Goal: Information Seeking & Learning: Understand process/instructions

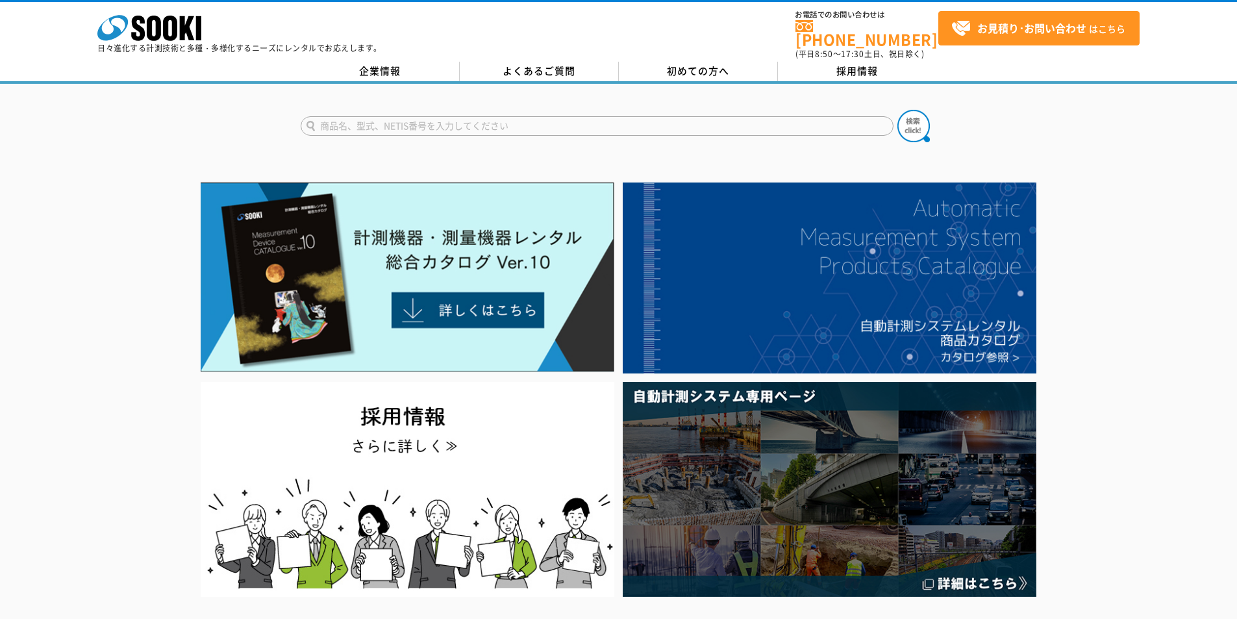
click at [654, 72] on link "初めての方へ" at bounding box center [698, 71] width 159 height 19
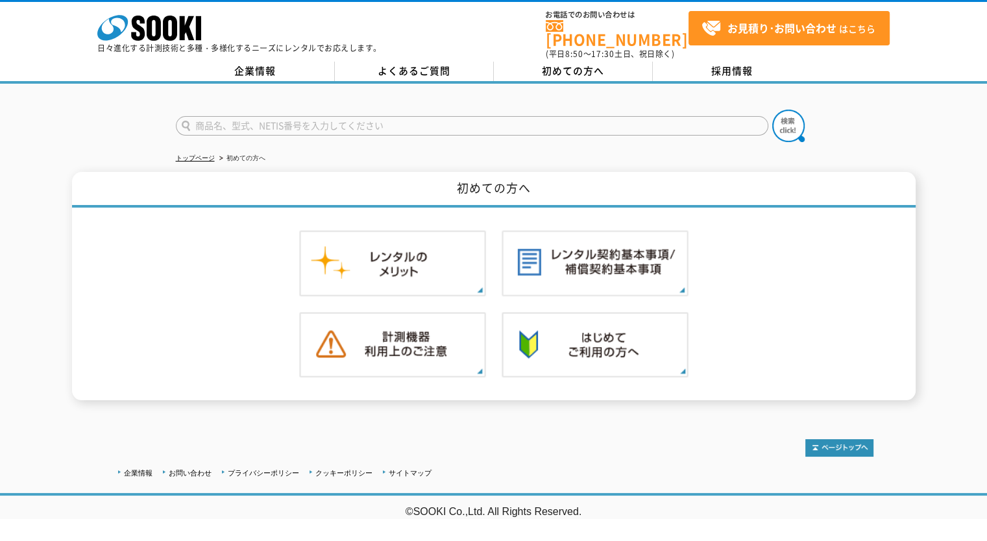
click at [399, 506] on address "©SOOKI Co.,Ltd. All Rights Reserved." at bounding box center [493, 513] width 987 height 14
